Goal: Check status: Check status

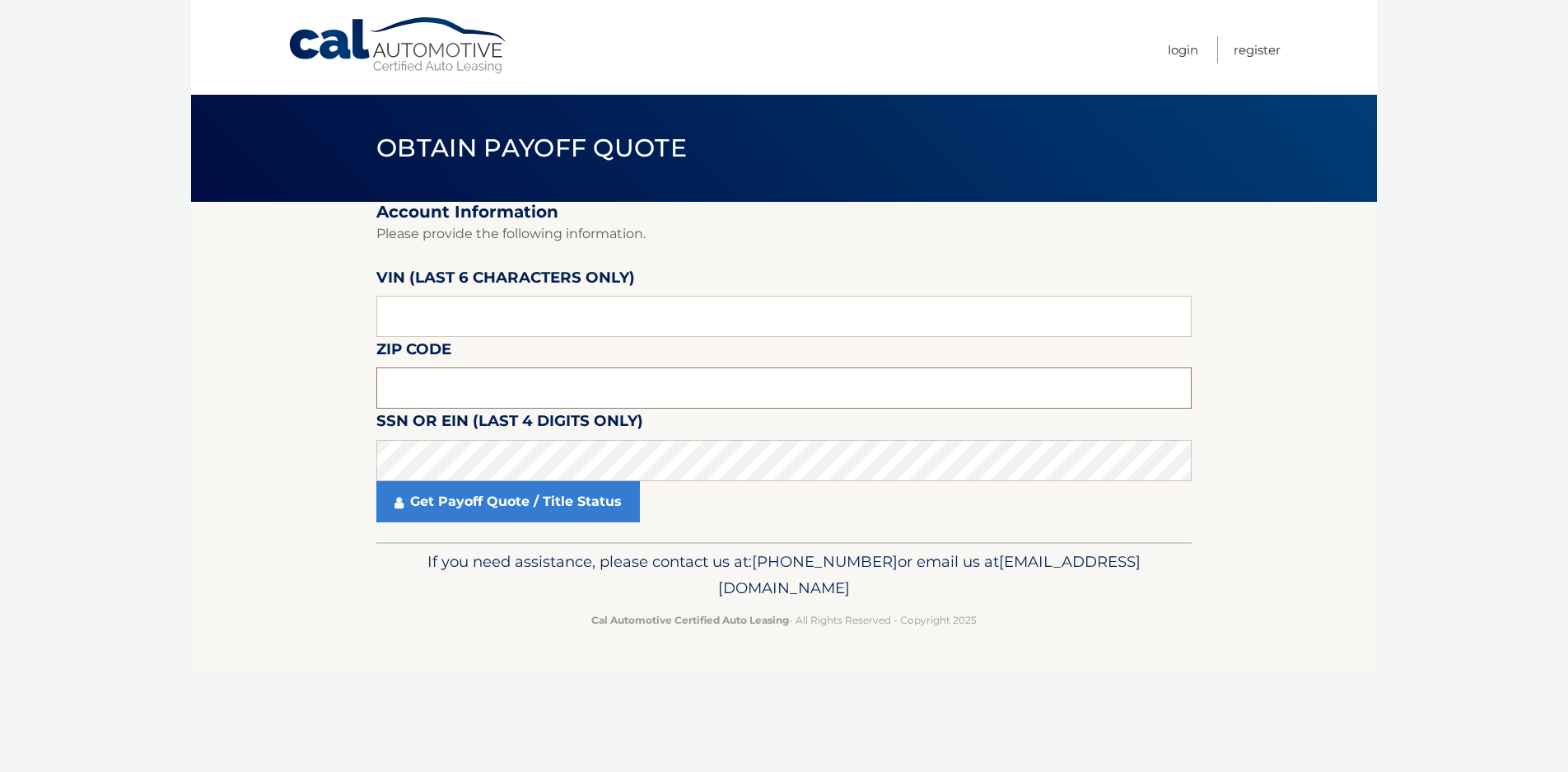
click at [457, 393] on input "text" at bounding box center [784, 387] width 815 height 41
type input "14075"
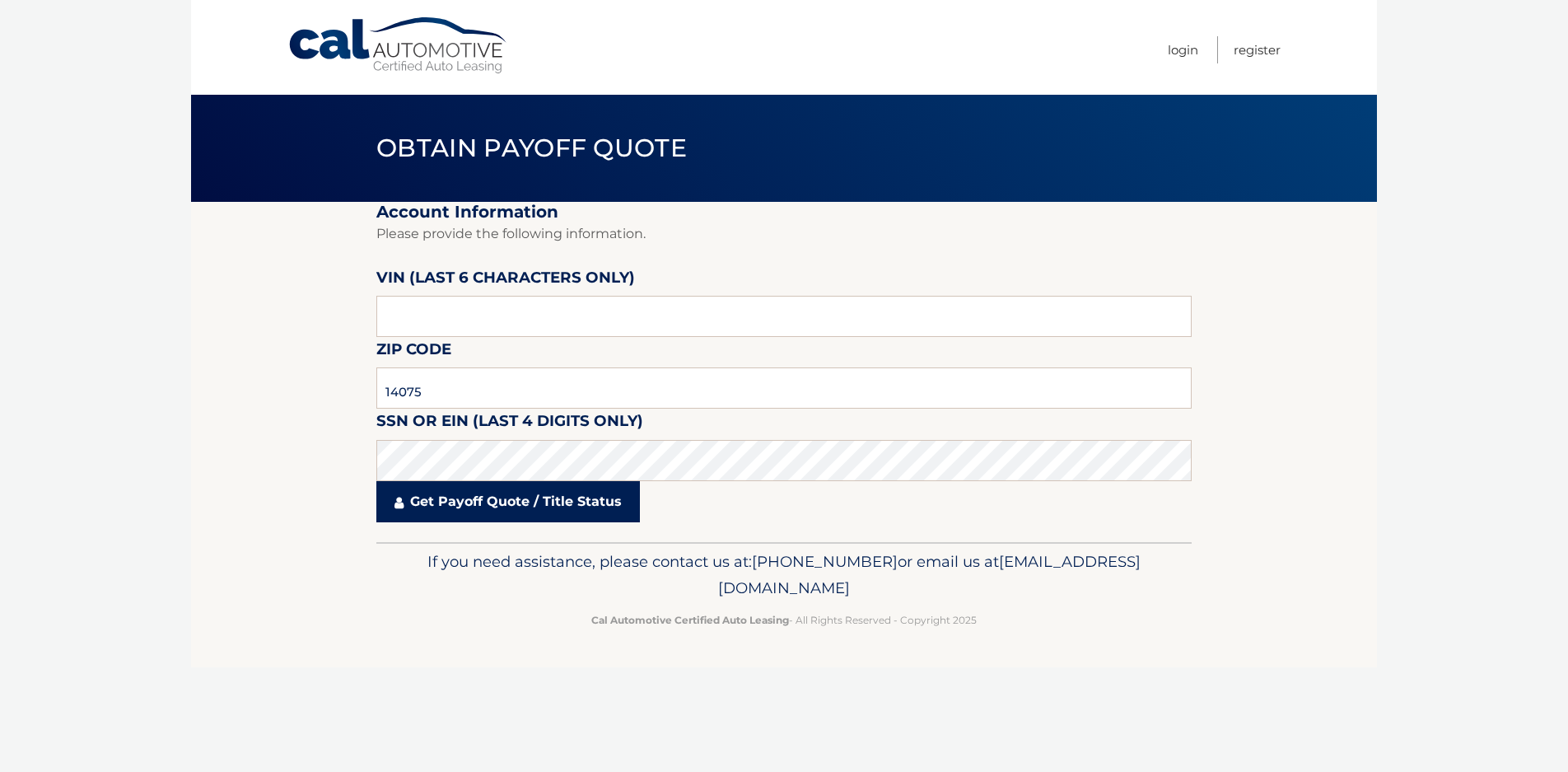
click at [526, 503] on link "Get Payoff Quote / Title Status" at bounding box center [508, 501] width 264 height 41
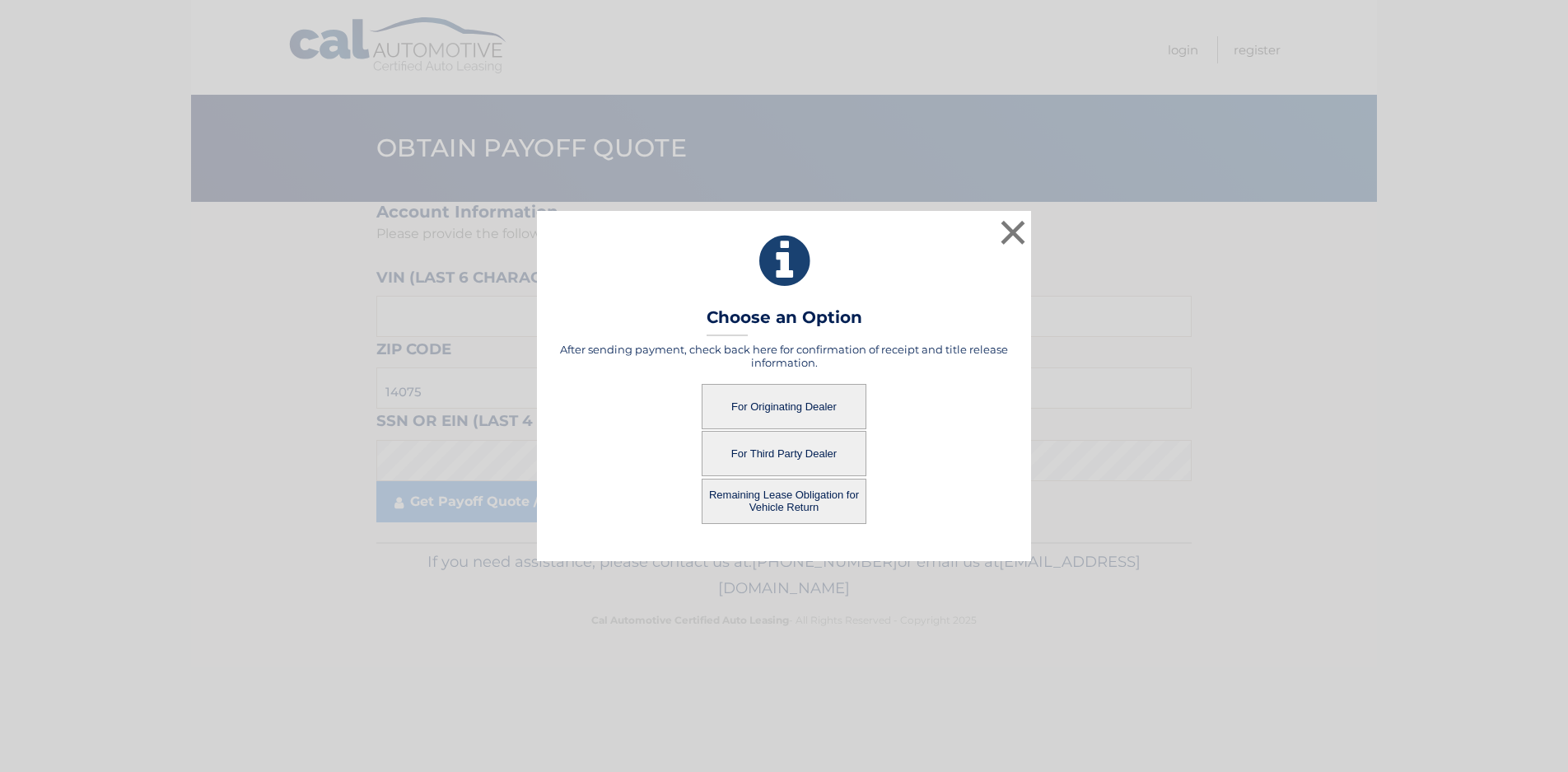
click at [803, 512] on button "Remaining Lease Obligation for Vehicle Return" at bounding box center [784, 501] width 165 height 45
click at [778, 497] on button "Remaining Lease Obligation for Vehicle Return" at bounding box center [784, 501] width 165 height 45
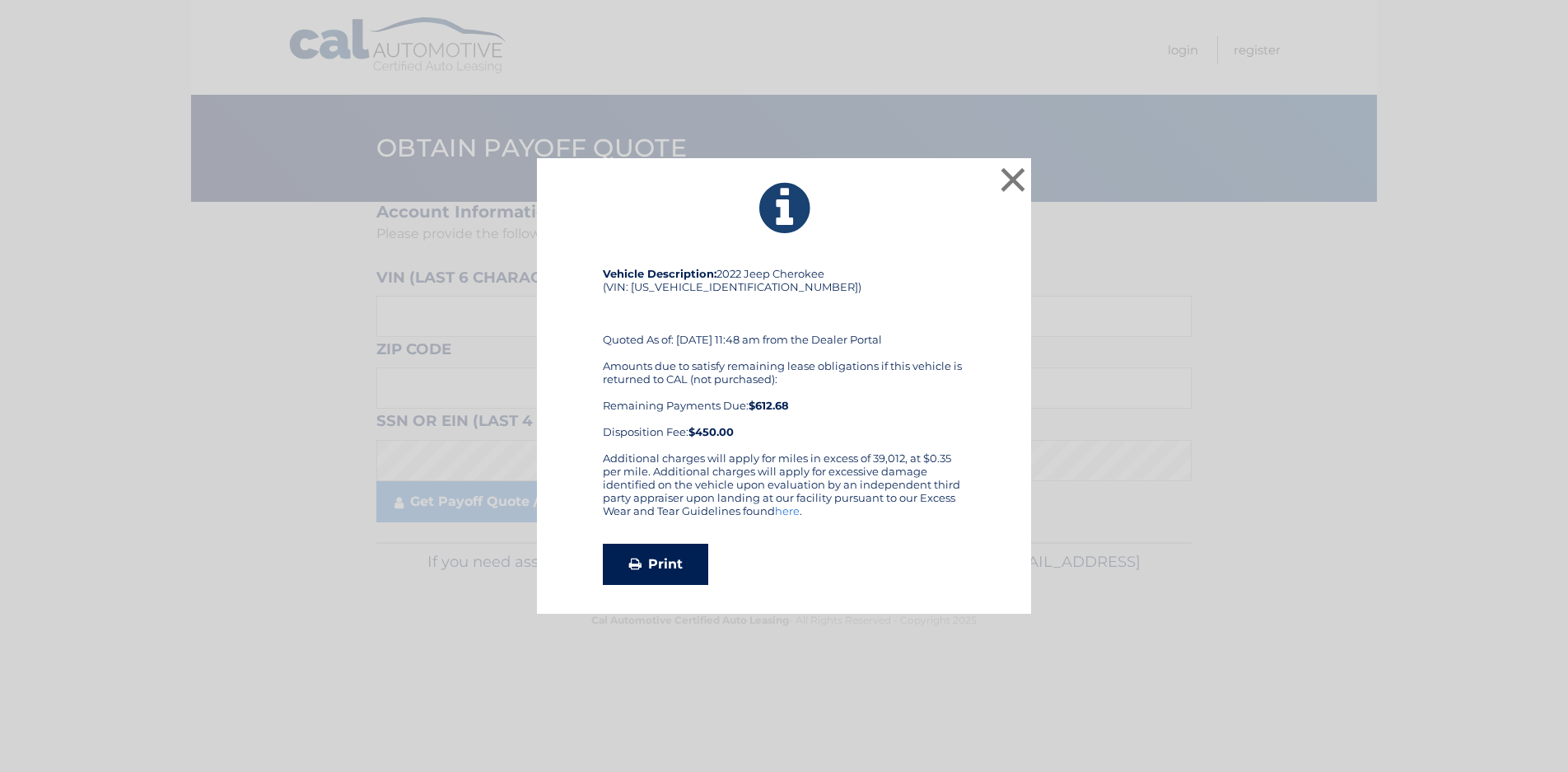
click at [673, 558] on link "Print" at bounding box center [656, 564] width 106 height 41
click at [1012, 181] on button "×" at bounding box center [1012, 179] width 33 height 33
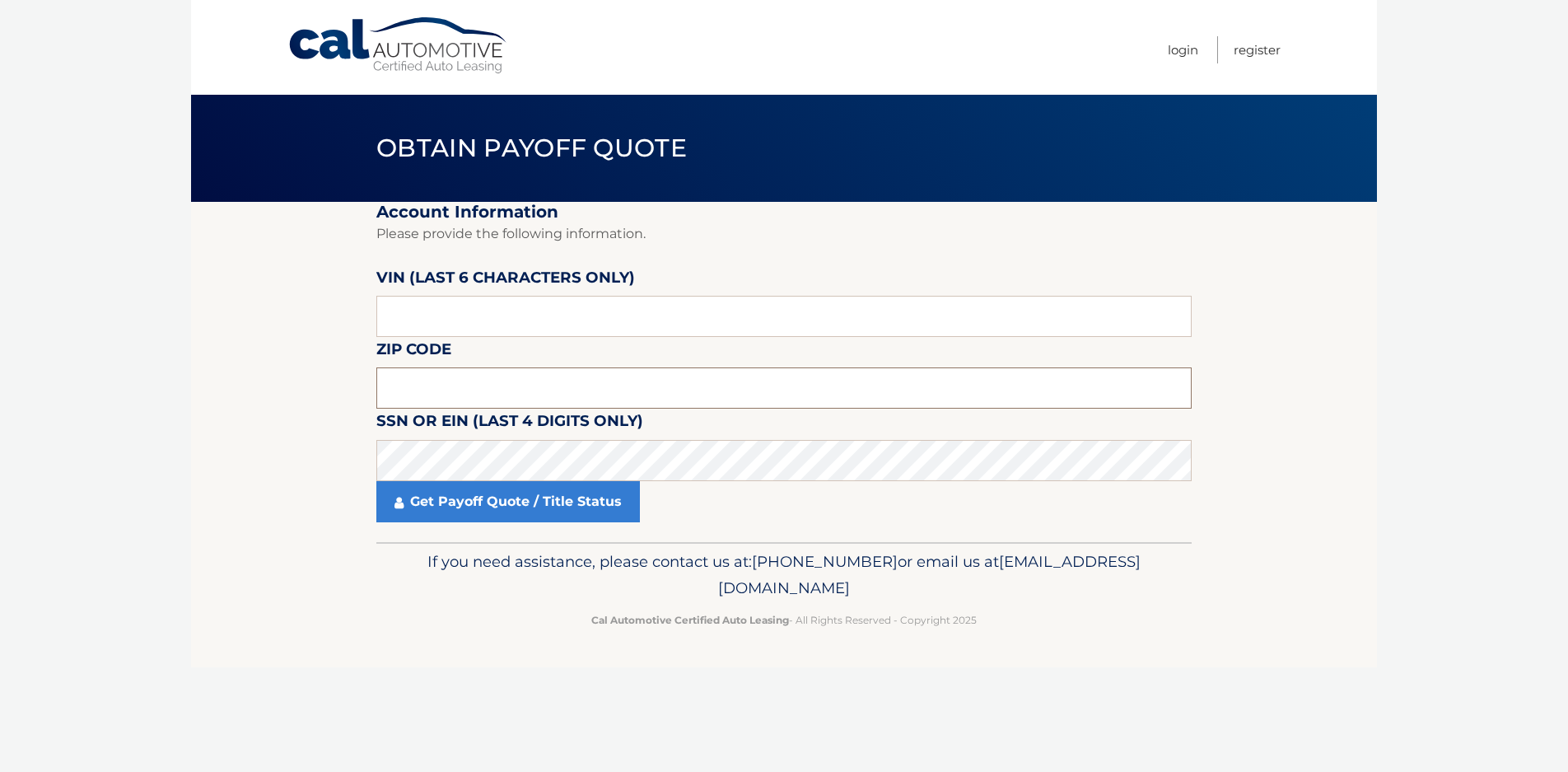
click at [444, 401] on input "text" at bounding box center [784, 387] width 815 height 41
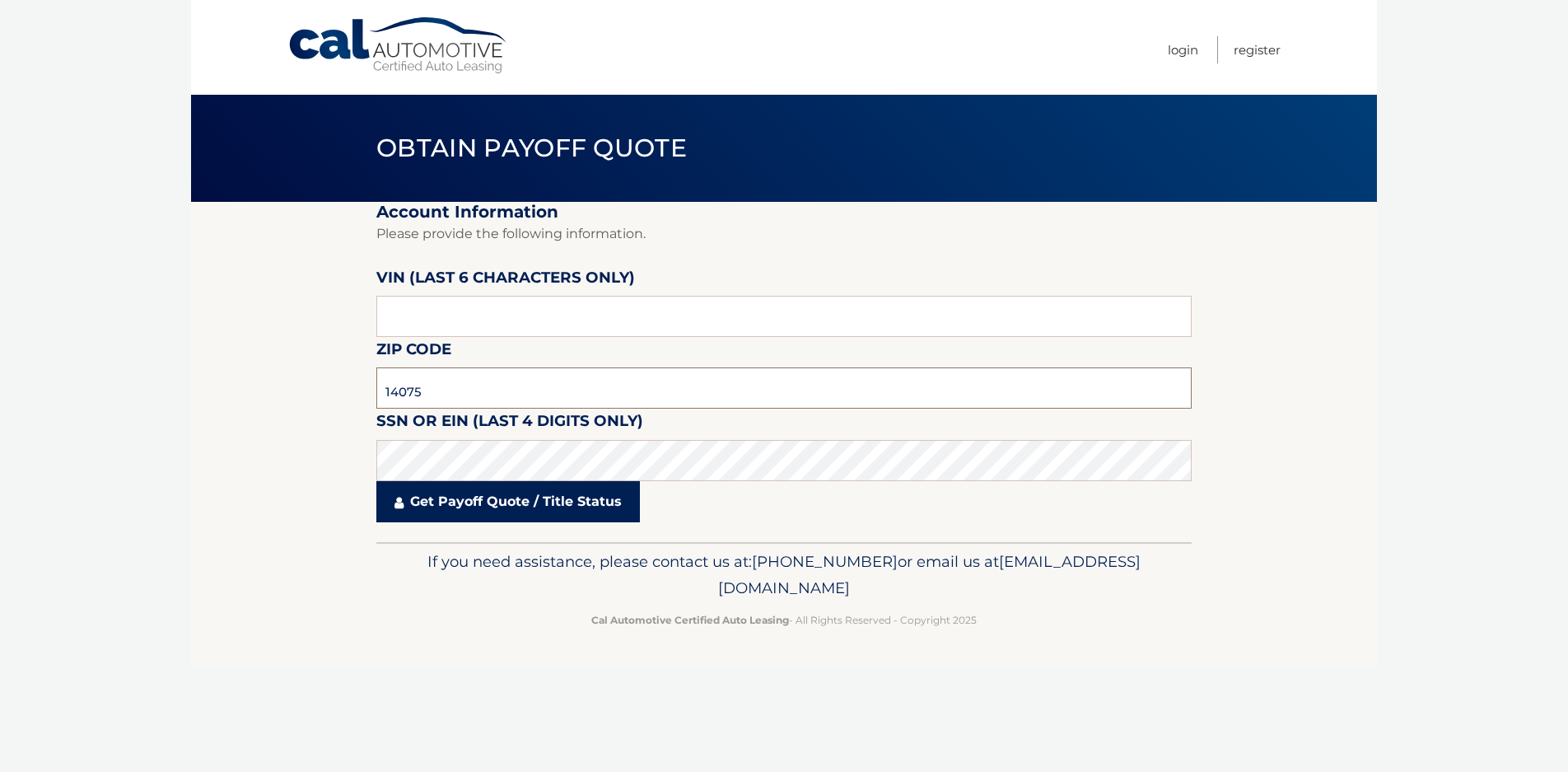
type input "14075"
click at [512, 506] on link "Get Payoff Quote / Title Status" at bounding box center [508, 501] width 264 height 41
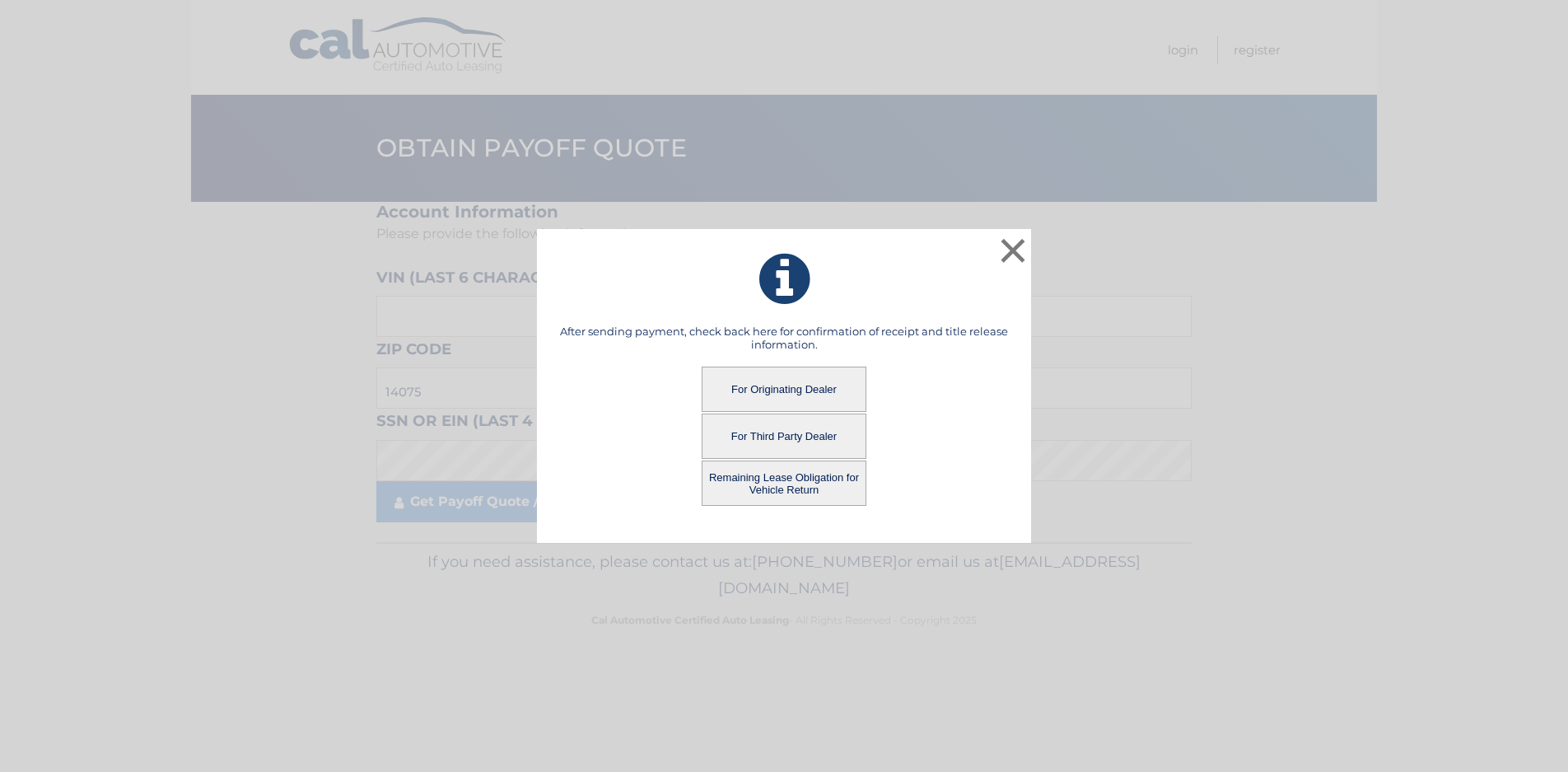
click at [815, 388] on button "For Originating Dealer" at bounding box center [784, 389] width 165 height 45
click at [790, 391] on button "For Originating Dealer" at bounding box center [784, 389] width 165 height 45
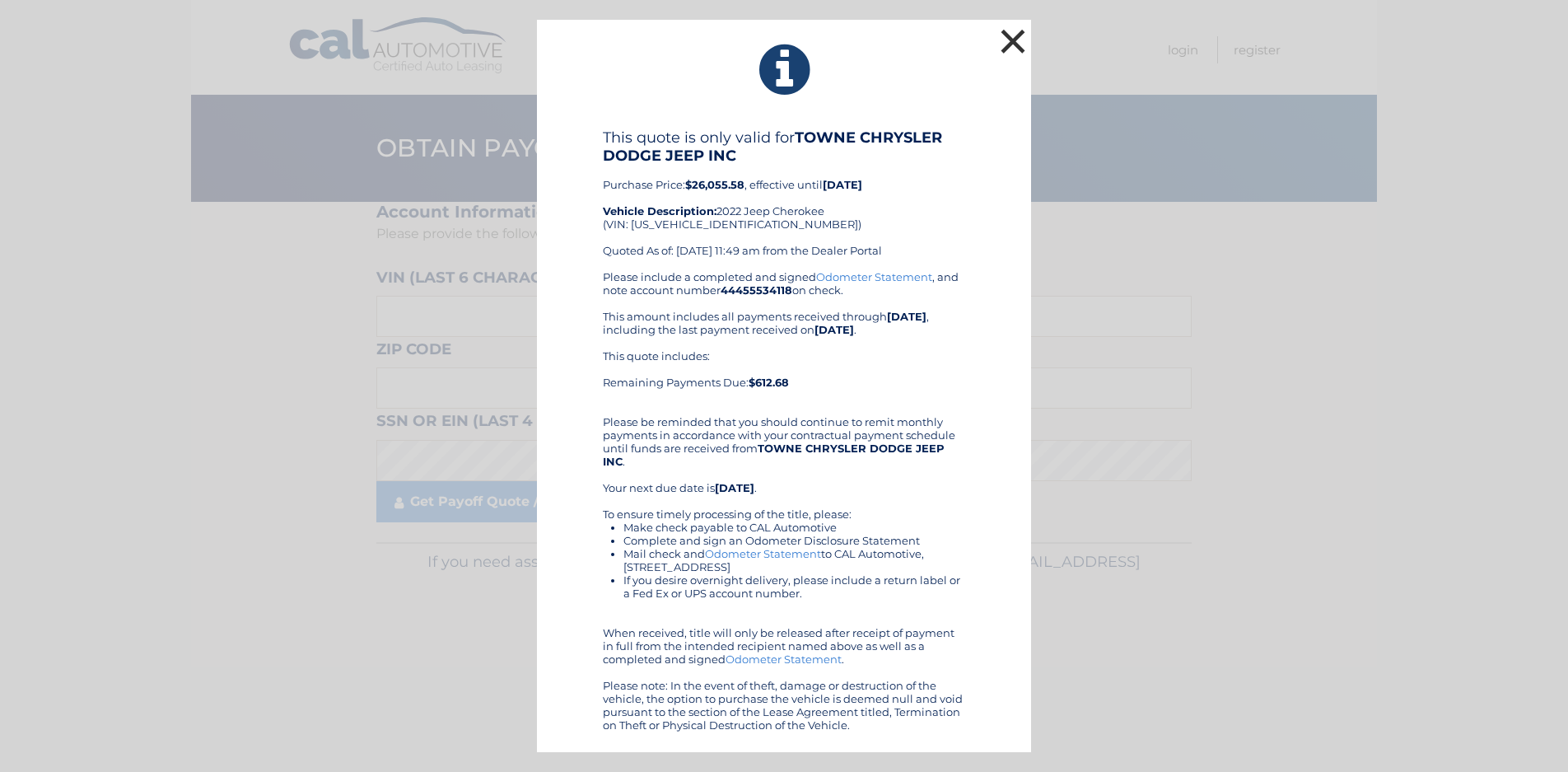
click at [1020, 41] on button "×" at bounding box center [1012, 41] width 33 height 33
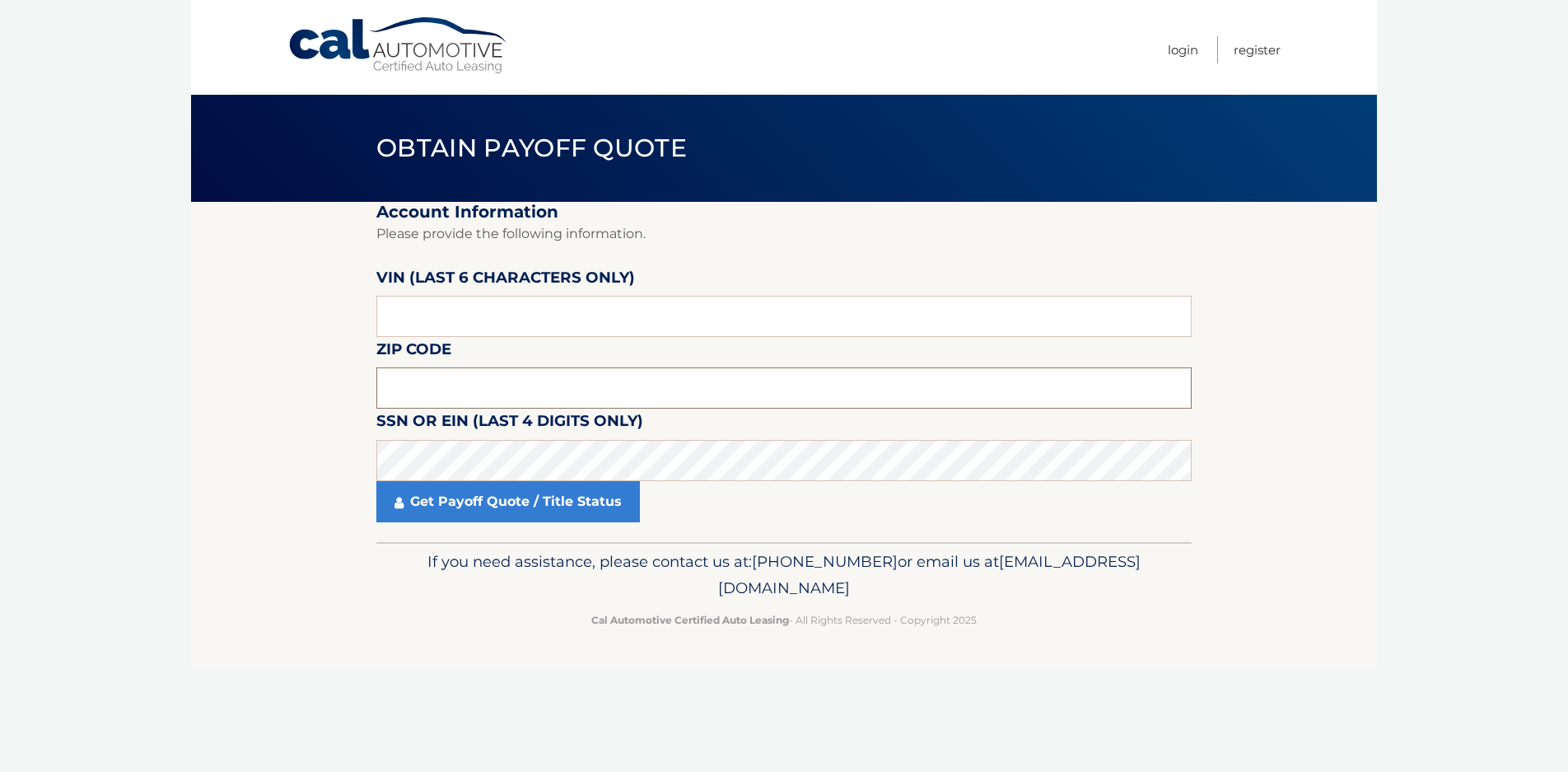
click at [451, 393] on input "text" at bounding box center [784, 387] width 815 height 41
type input "14043"
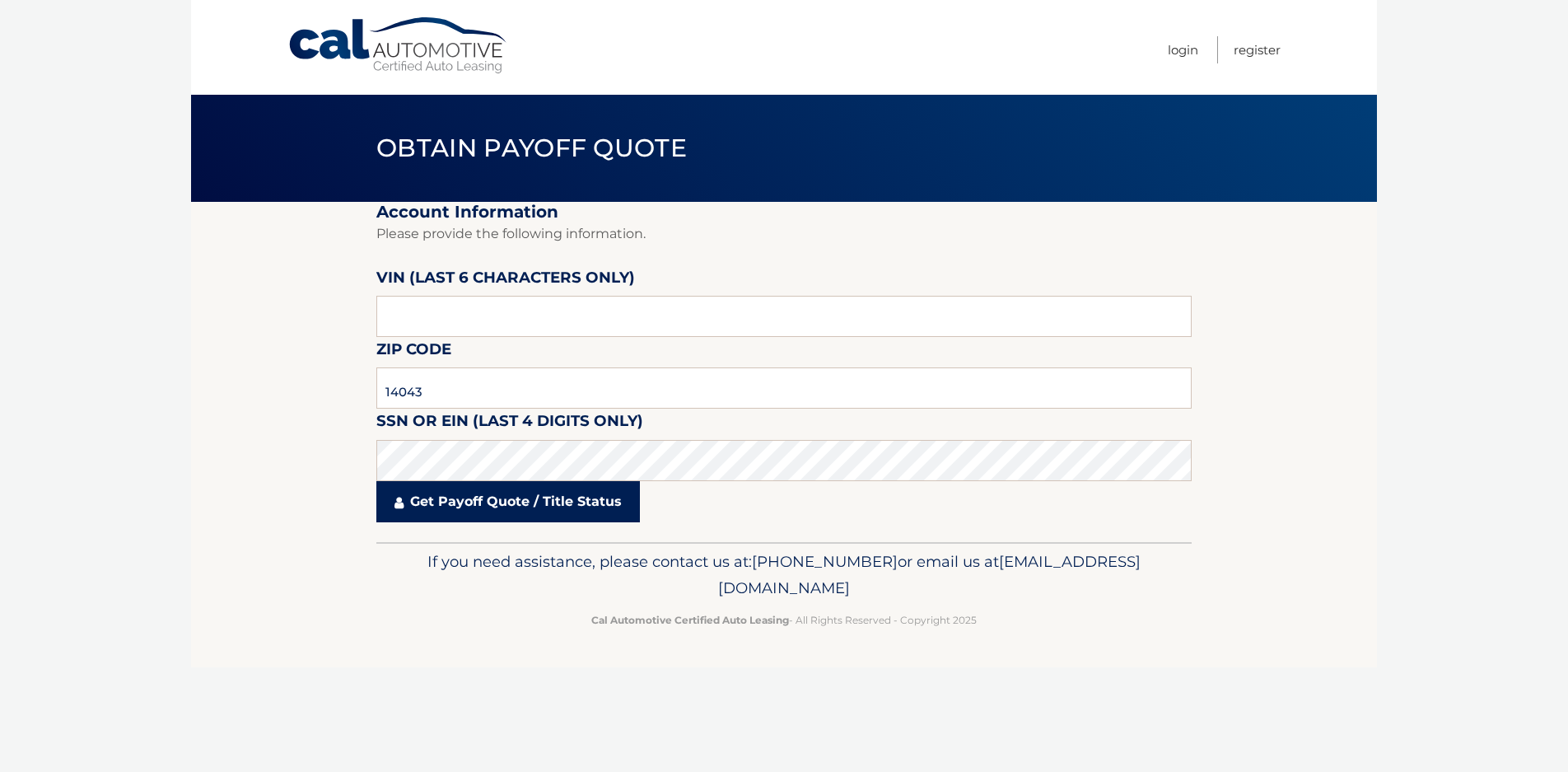
click at [479, 502] on link "Get Payoff Quote / Title Status" at bounding box center [508, 501] width 264 height 41
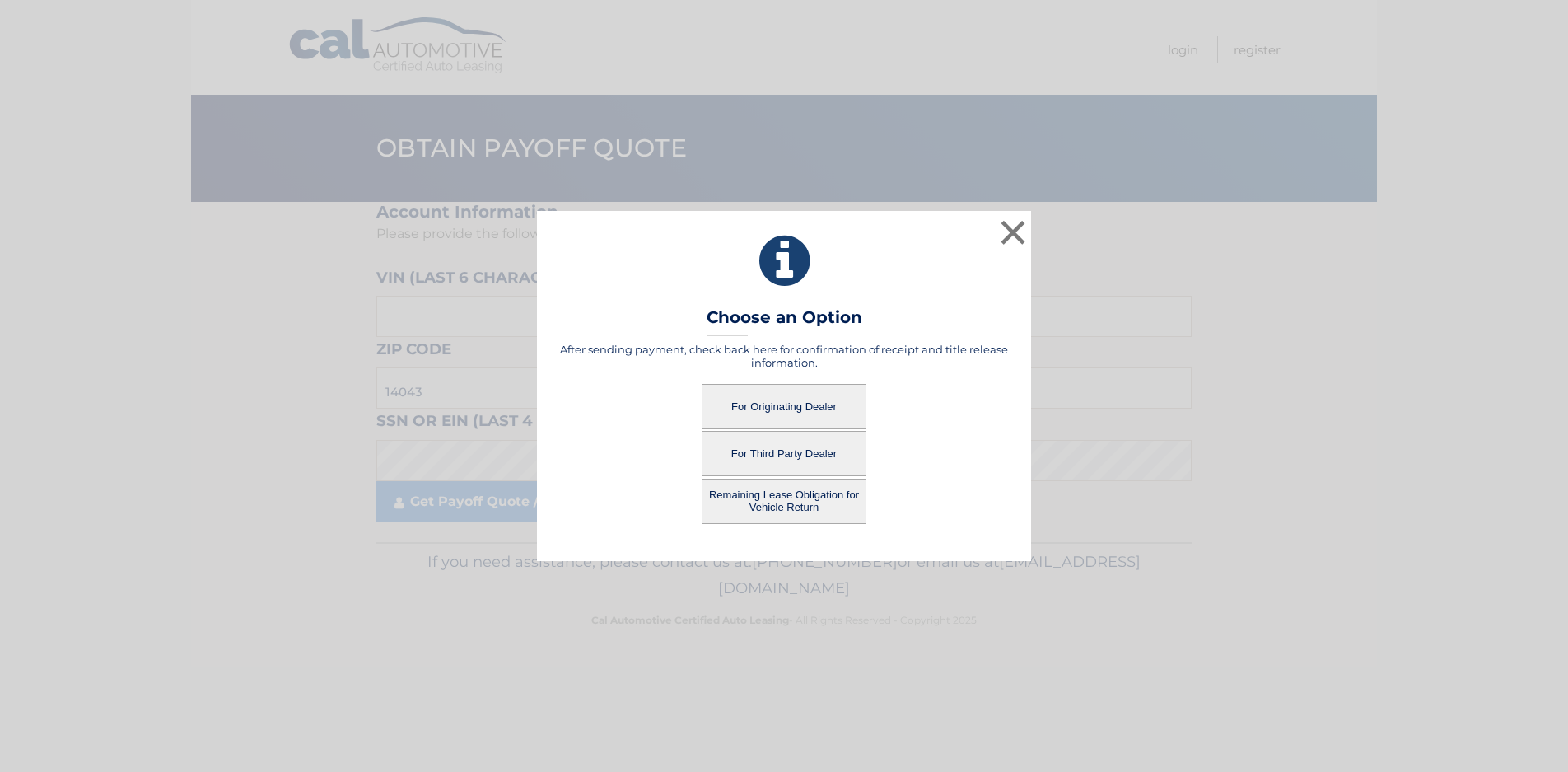
click at [780, 492] on button "Remaining Lease Obligation for Vehicle Return" at bounding box center [784, 501] width 165 height 45
click at [789, 493] on button "Remaining Lease Obligation for Vehicle Return" at bounding box center [784, 501] width 165 height 45
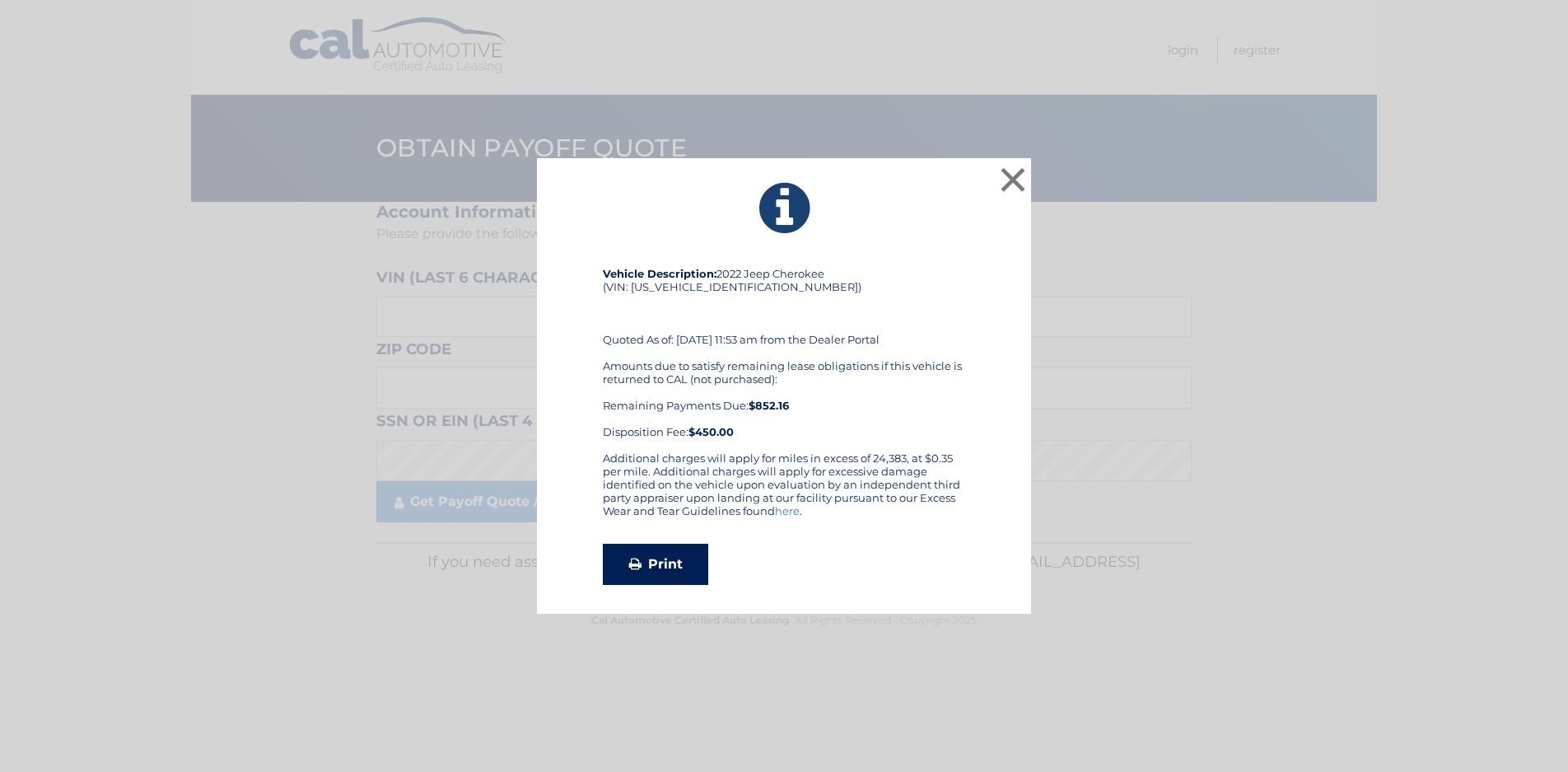
click at [660, 566] on link "Print" at bounding box center [656, 564] width 106 height 41
